Goal: Find specific page/section: Find specific page/section

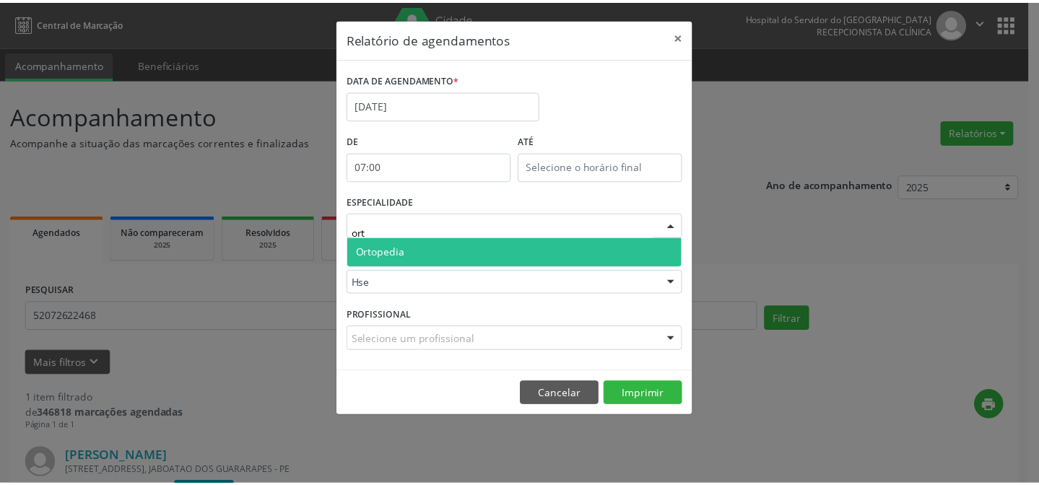
scroll to position [119, 0]
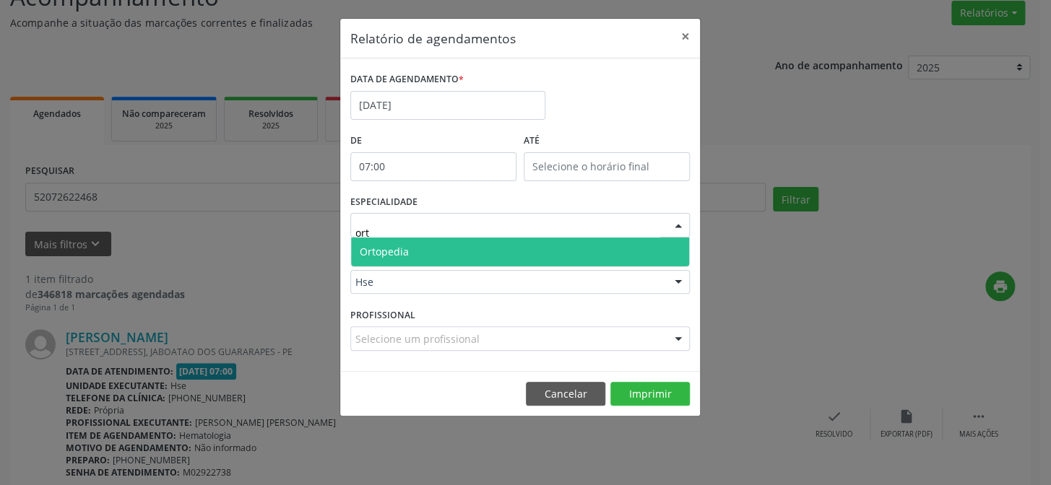
drag, startPoint x: 423, startPoint y: 240, endPoint x: 411, endPoint y: 241, distance: 12.4
click at [421, 240] on span "Ortopedia" at bounding box center [520, 252] width 338 height 29
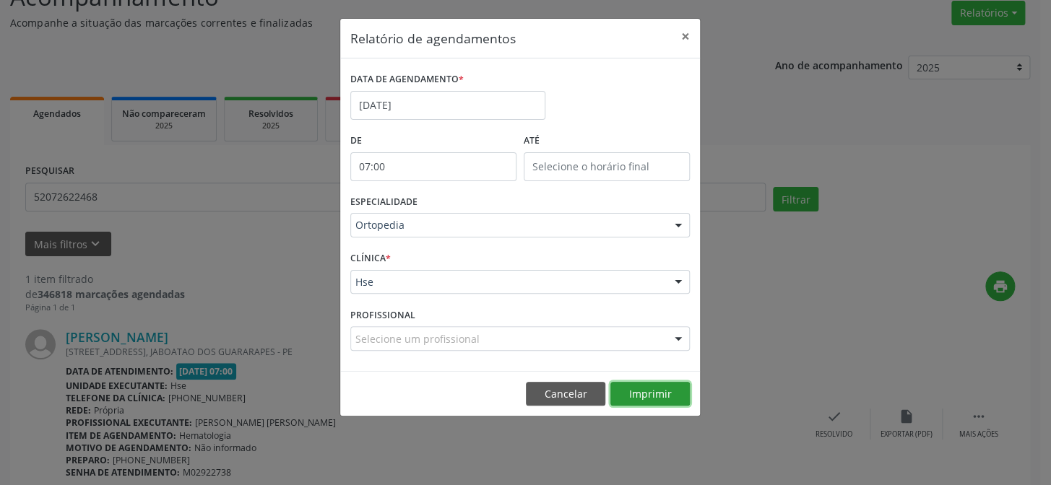
click at [656, 401] on button "Imprimir" at bounding box center [649, 394] width 79 height 25
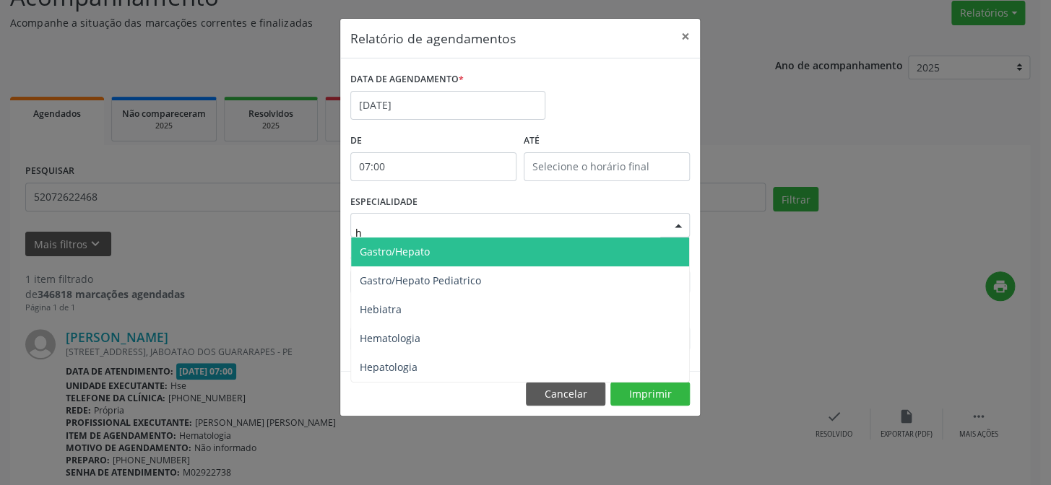
type input "he"
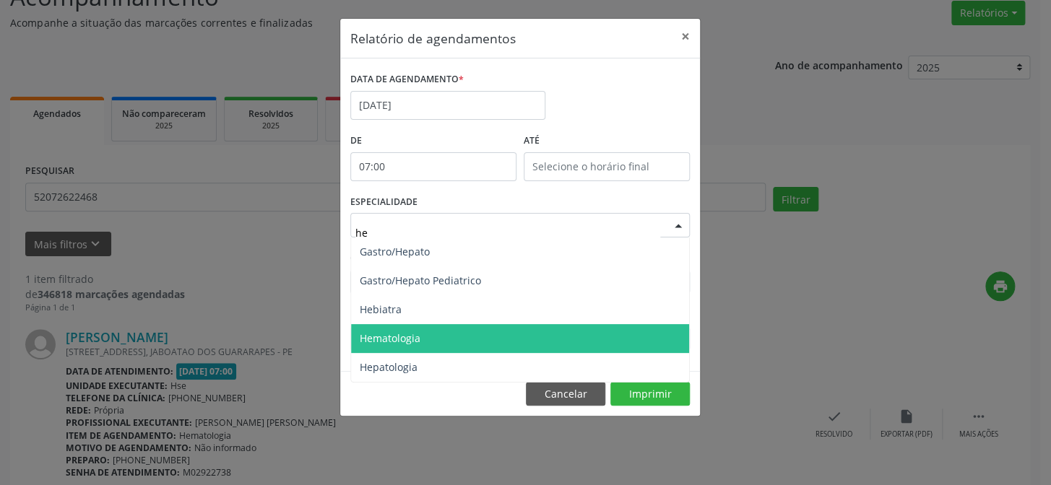
click at [381, 339] on span "Hematologia" at bounding box center [390, 338] width 61 height 14
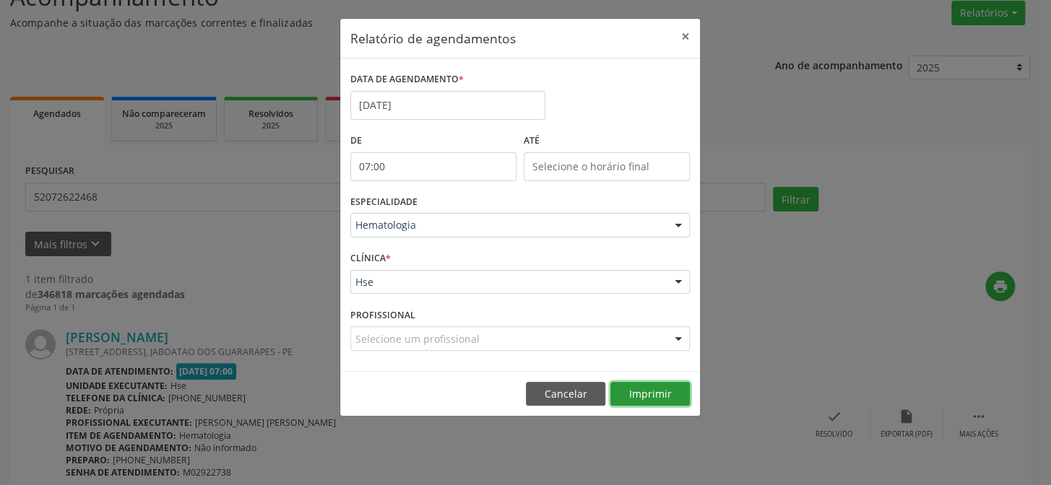
click at [657, 394] on button "Imprimir" at bounding box center [649, 394] width 79 height 25
click at [680, 36] on button "×" at bounding box center [685, 36] width 29 height 35
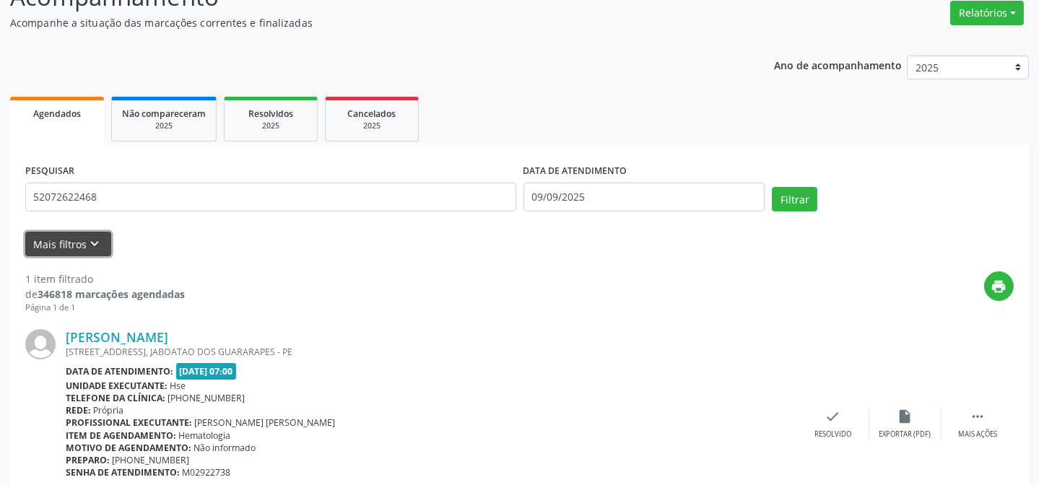
click at [97, 234] on button "Mais filtros keyboard_arrow_down" at bounding box center [68, 244] width 86 height 25
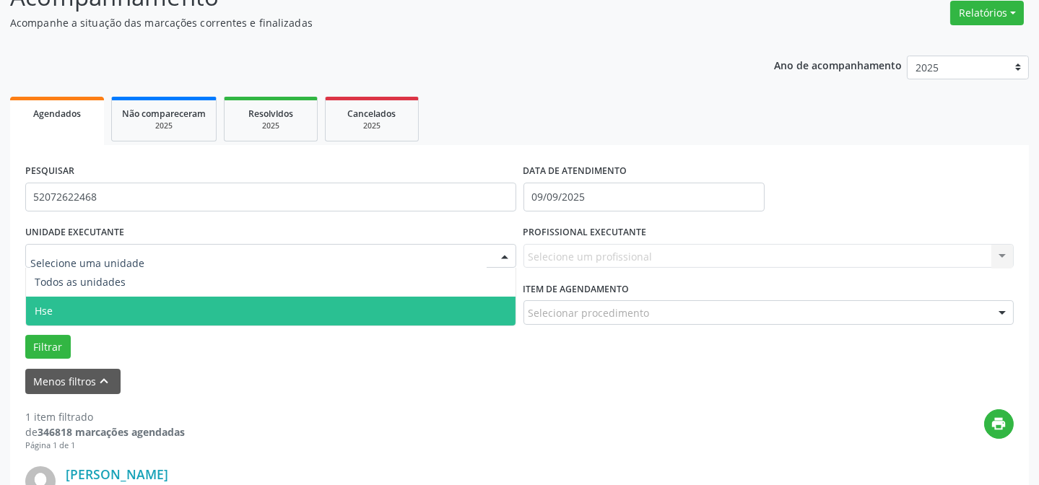
click at [86, 305] on span "Hse" at bounding box center [271, 311] width 490 height 29
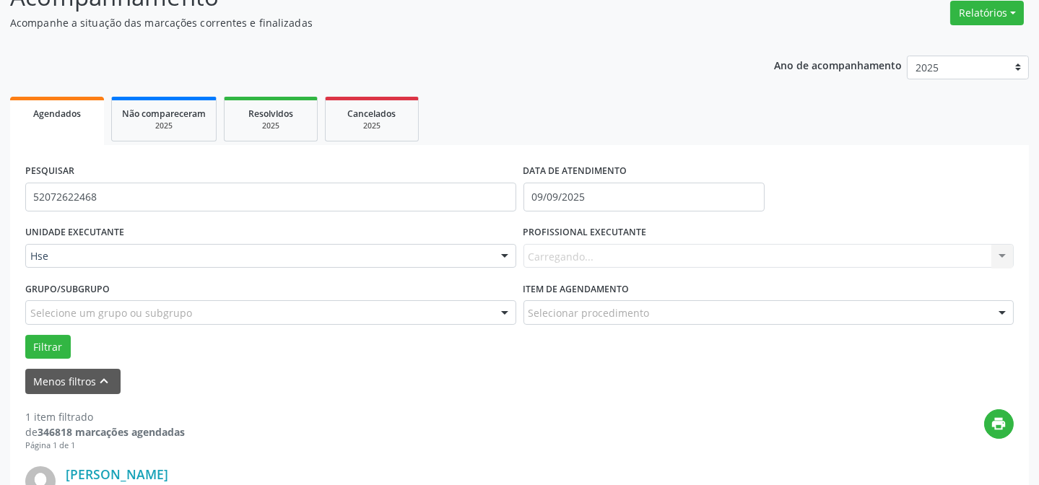
click at [615, 248] on div "Carregando... Nenhum resultado encontrado para: " " Não há nenhuma opção para s…" at bounding box center [769, 256] width 491 height 25
click at [610, 248] on div "Carregando... Nenhum resultado encontrado para: " " Não há nenhuma opção para s…" at bounding box center [769, 256] width 491 height 25
click at [1002, 251] on div "Carregando... Nenhum resultado encontrado para: " " Não há nenhuma opção para s…" at bounding box center [769, 256] width 491 height 25
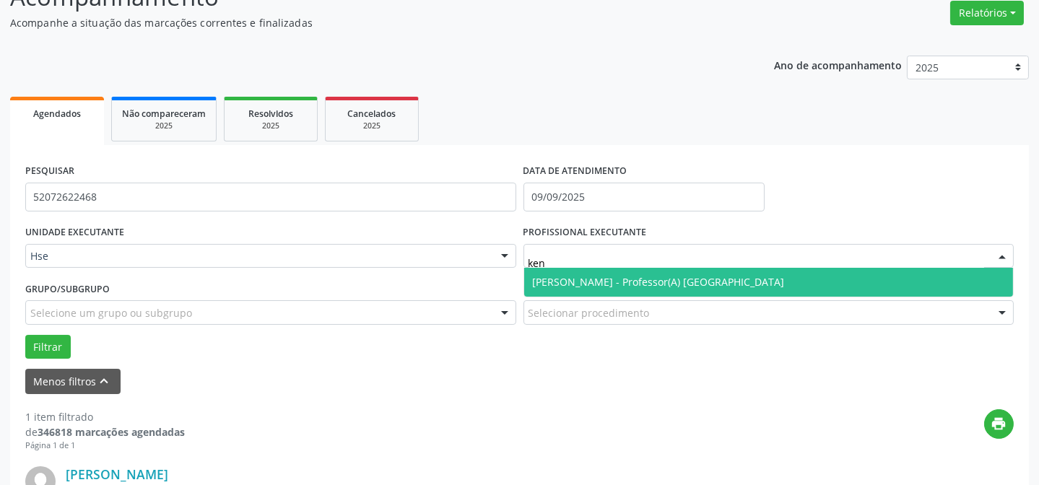
type input "keni"
click at [664, 282] on span "[PERSON_NAME] - Professor(A) [GEOGRAPHIC_DATA]" at bounding box center [659, 282] width 252 height 14
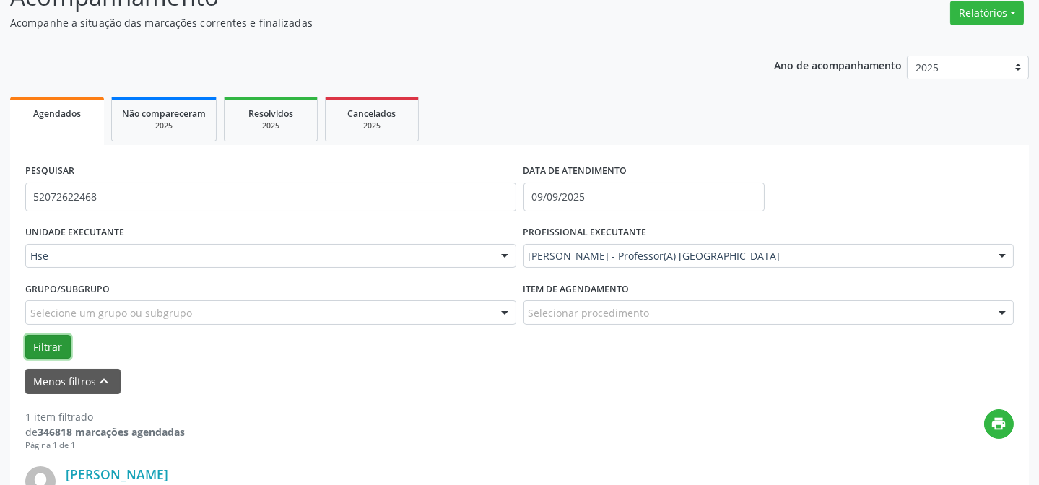
click at [43, 341] on button "Filtrar" at bounding box center [47, 347] width 45 height 25
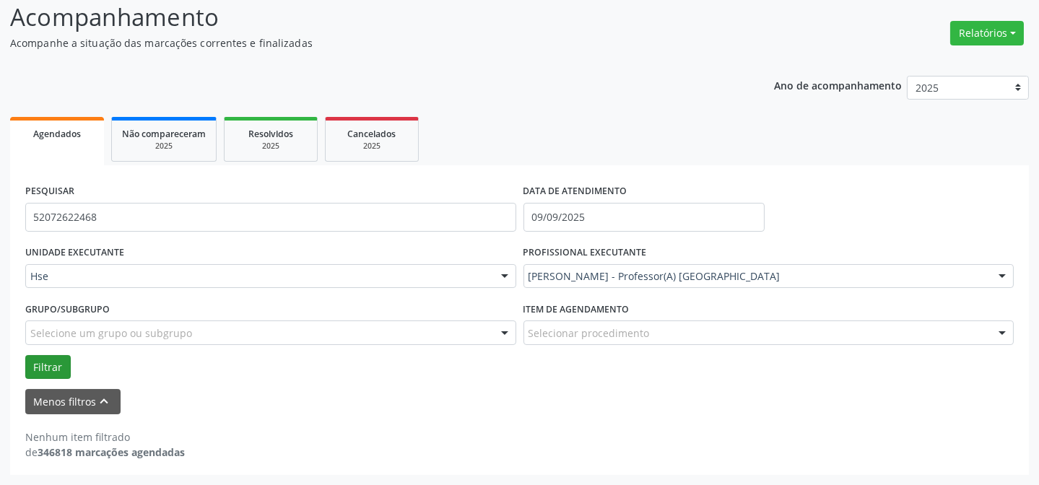
scroll to position [97, 0]
click at [58, 370] on button "Filtrar" at bounding box center [47, 369] width 45 height 25
